Goal: Task Accomplishment & Management: Manage account settings

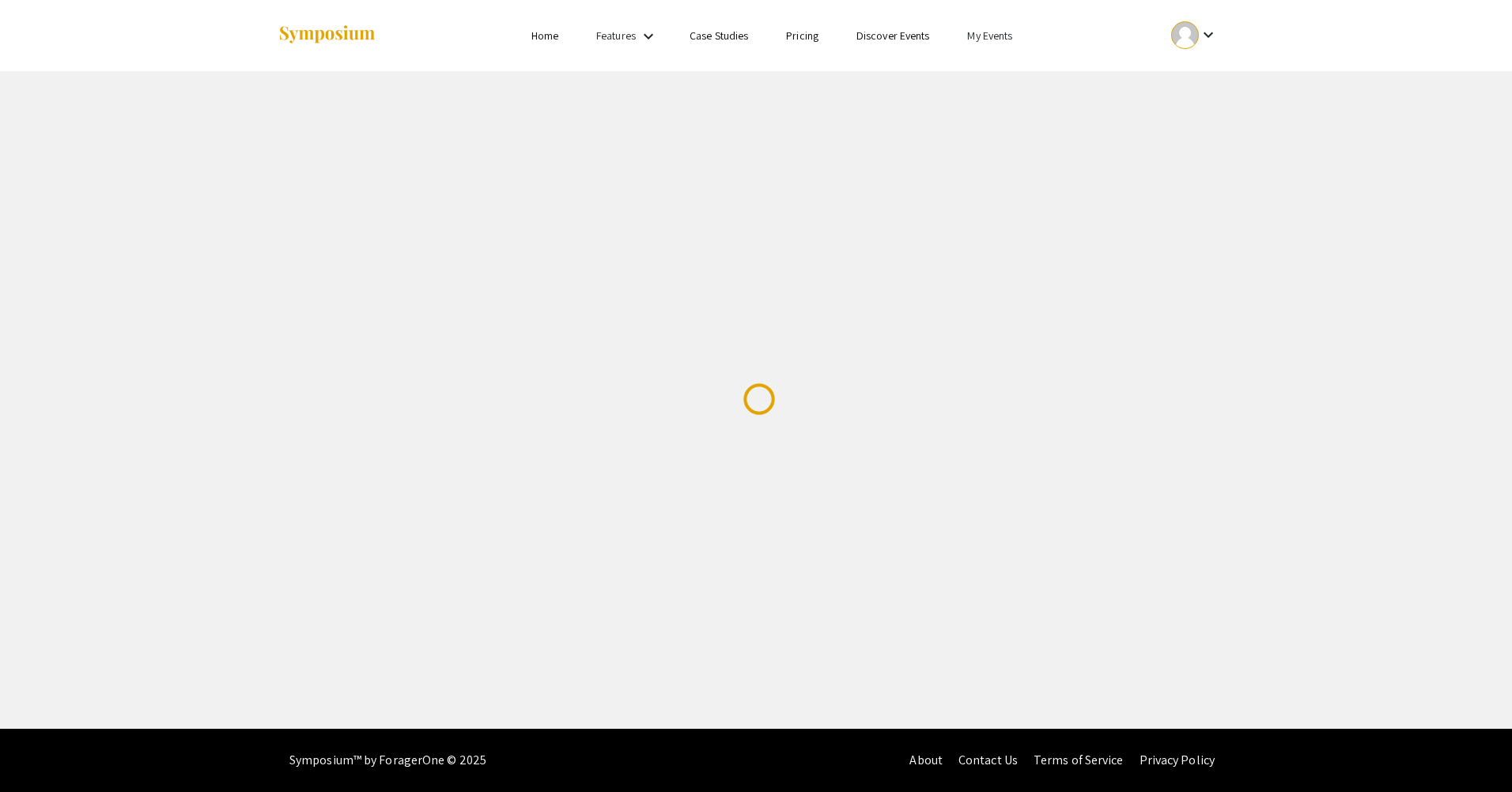
click at [985, 41] on link "My Events" at bounding box center [989, 36] width 45 height 14
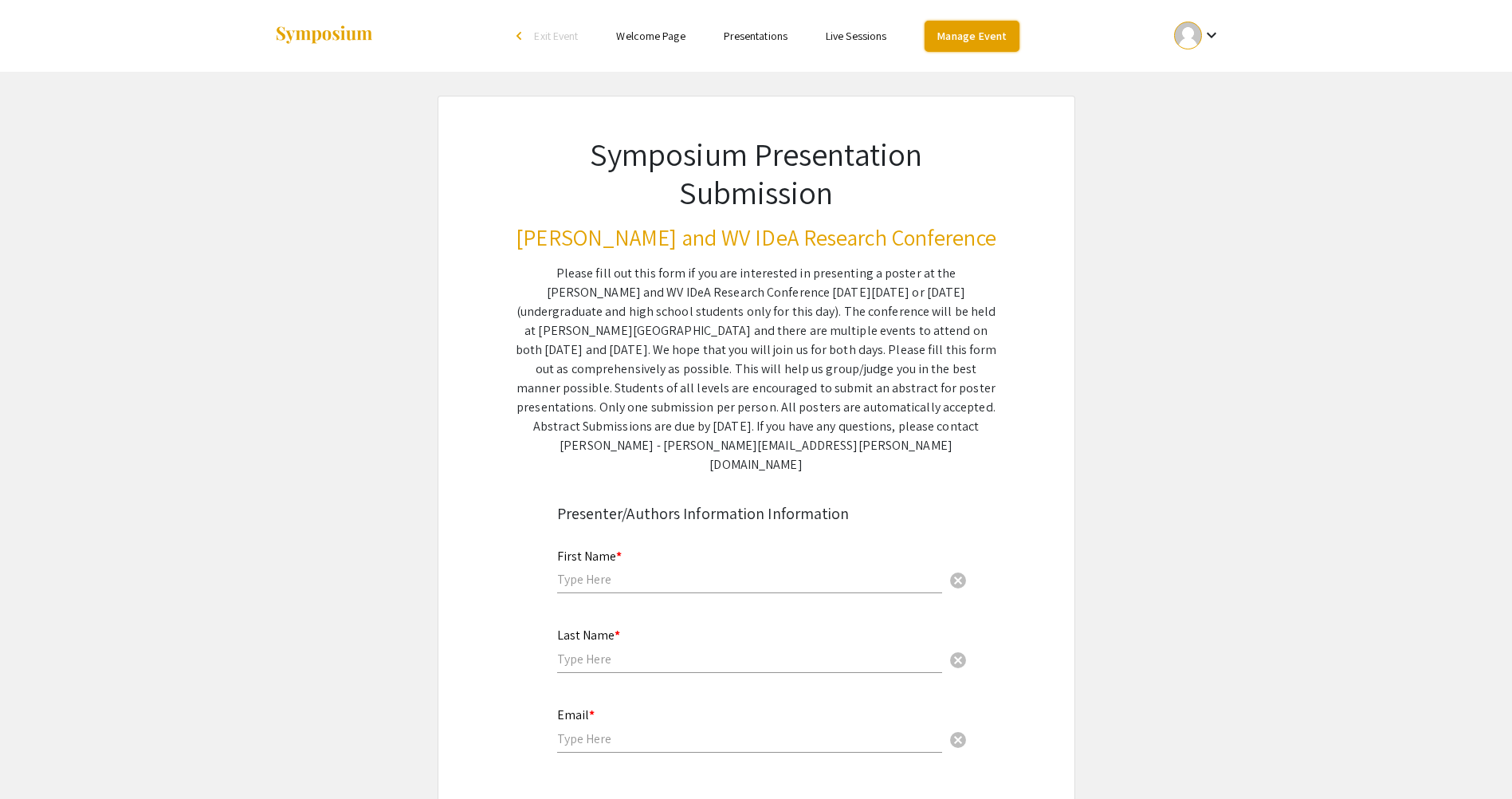
click at [981, 29] on link "Manage Event" at bounding box center [971, 36] width 94 height 31
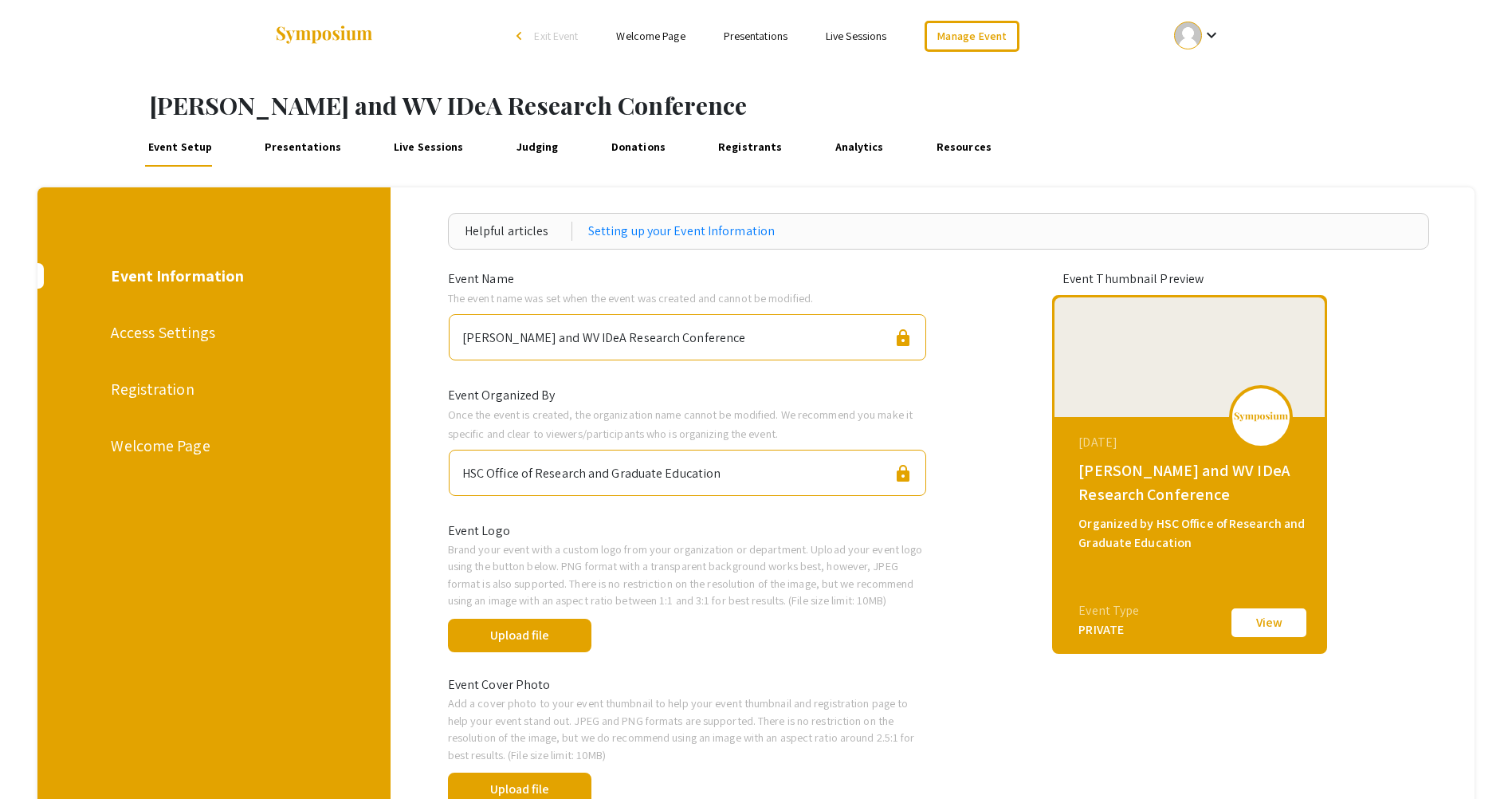
click at [288, 148] on link "Presentations" at bounding box center [303, 147] width 84 height 38
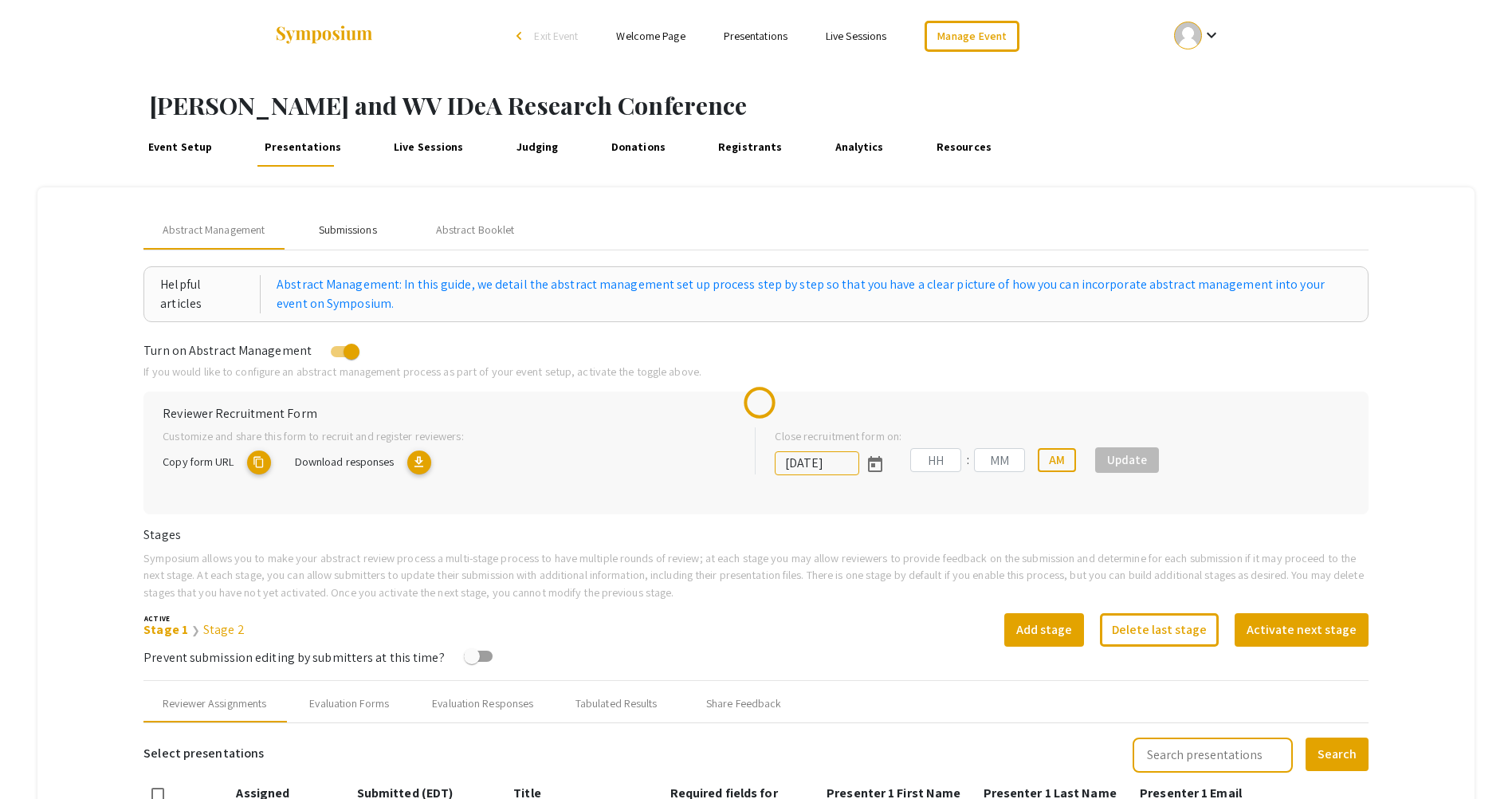
click at [367, 224] on div "Submissions" at bounding box center [348, 230] width 58 height 17
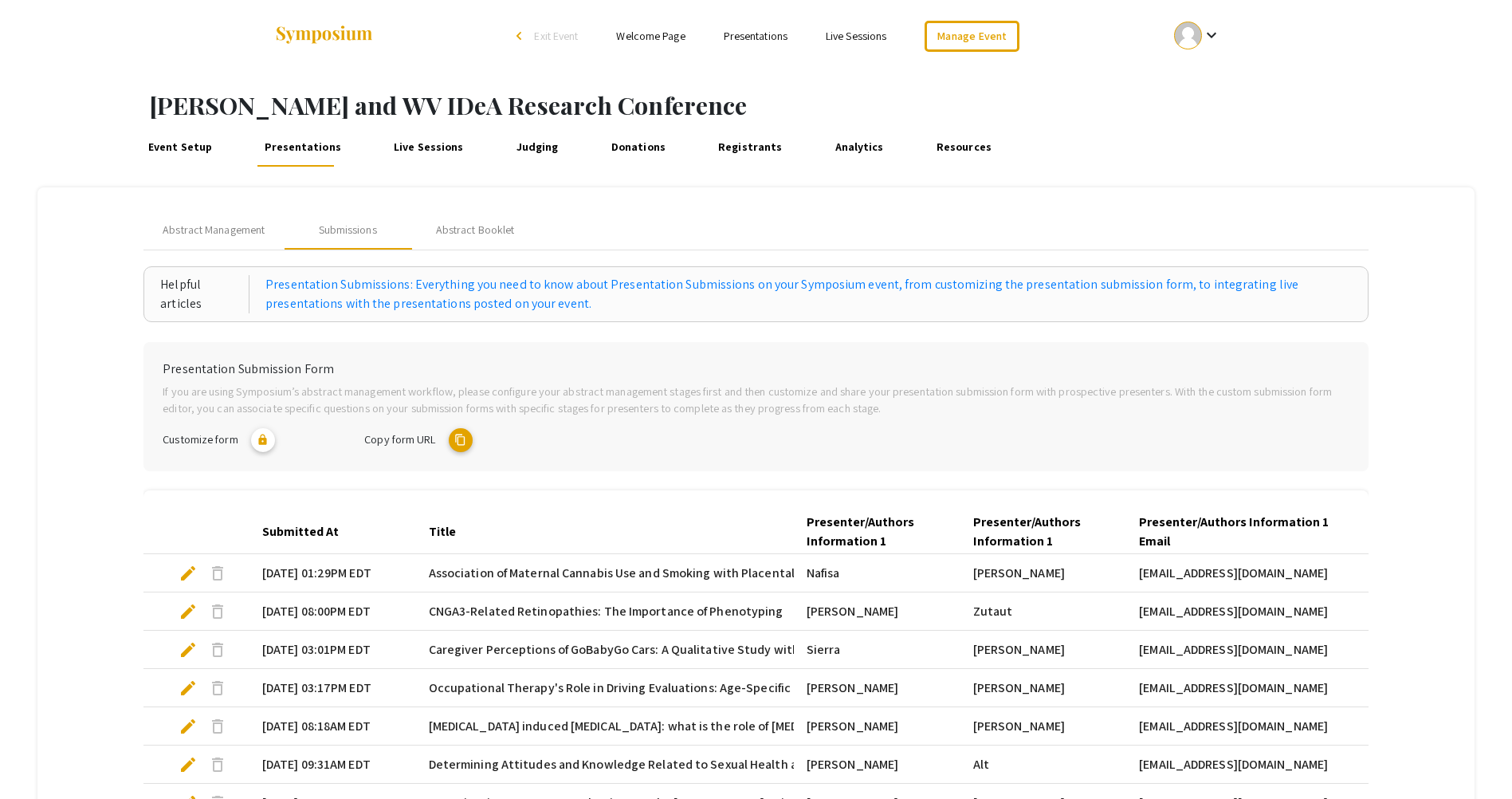
click at [459, 437] on mat-icon "content_copy" at bounding box center [461, 441] width 24 height 24
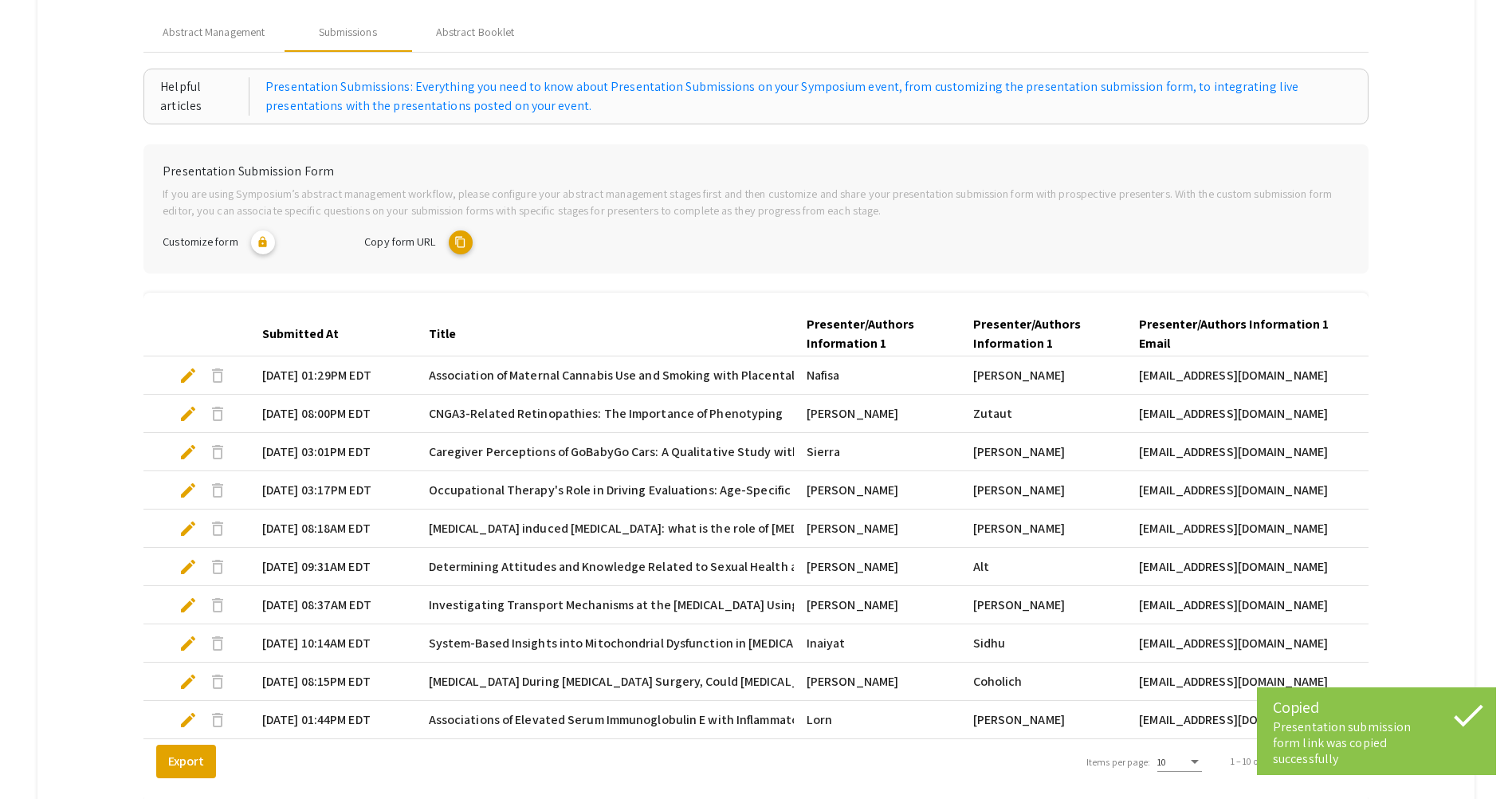
scroll to position [23, 0]
